Goal: Navigation & Orientation: Understand site structure

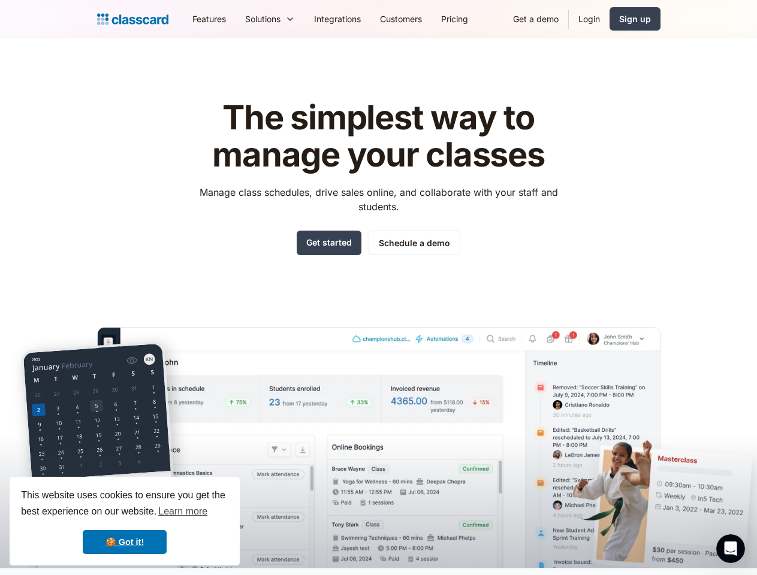
click at [378, 288] on div "The simplest way to manage your classes Manage class schedules, drive sales onl…" at bounding box center [378, 324] width 563 height 488
click at [125, 521] on div "This website uses cookies to ensure you get the best experience on our website.…" at bounding box center [125, 521] width 230 height 89
click at [421, 19] on nav "Features Resources Blog The latest industry news, updates and info. Customer st…" at bounding box center [422, 18] width 478 height 27
click at [236, 19] on div "Solutions Sports academy Swim school Dance studio Gymnastics Music school Marti…" at bounding box center [270, 18] width 69 height 27
click at [731, 549] on icon "Open Intercom Messenger" at bounding box center [731, 549] width 20 height 20
